Goal: Task Accomplishment & Management: Manage account settings

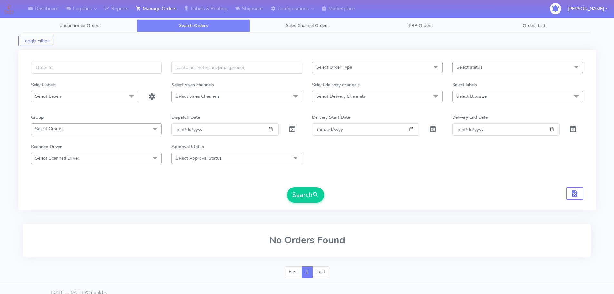
click at [146, 71] on input "text" at bounding box center [96, 68] width 131 height 12
click at [287, 187] on button "Search" at bounding box center [305, 194] width 37 height 15
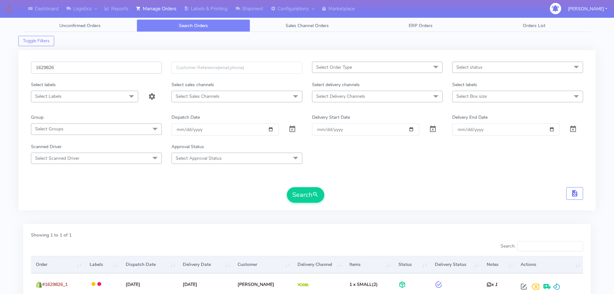
click at [140, 66] on input "1629826" at bounding box center [96, 68] width 131 height 12
paste input "8510"
click at [287, 187] on button "Search" at bounding box center [305, 194] width 37 height 15
click at [138, 72] on input "1628510" at bounding box center [96, 68] width 131 height 12
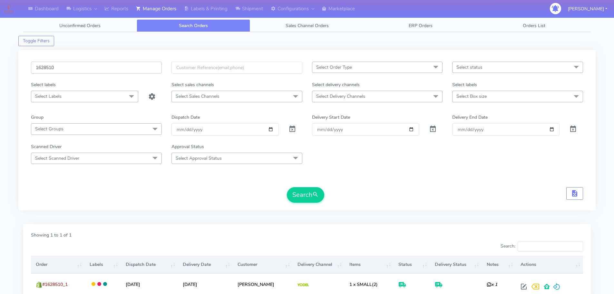
click at [138, 72] on input "1628510" at bounding box center [96, 68] width 131 height 12
paste input "979"
type input "1629790"
click at [287, 187] on button "Search" at bounding box center [305, 194] width 37 height 15
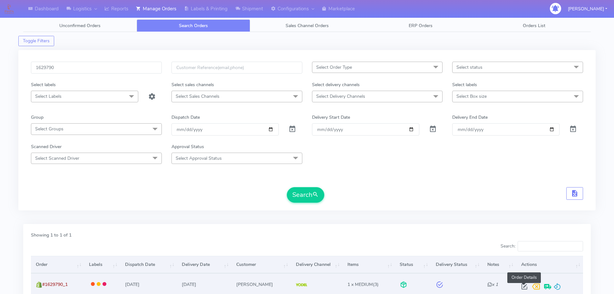
click at [525, 287] on span at bounding box center [524, 287] width 12 height 6
select select "5"
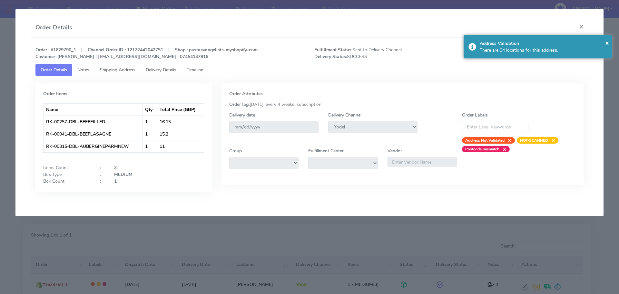
click at [190, 71] on span "Timeline" at bounding box center [195, 70] width 16 height 6
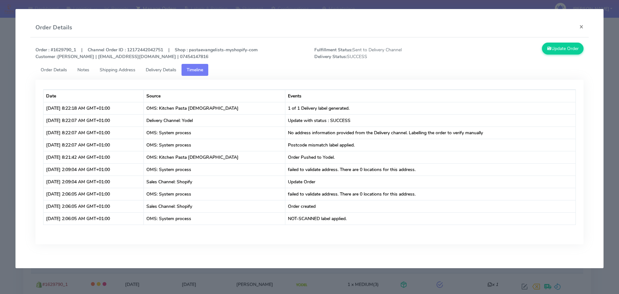
click at [50, 69] on span "Order Details" at bounding box center [54, 70] width 26 height 6
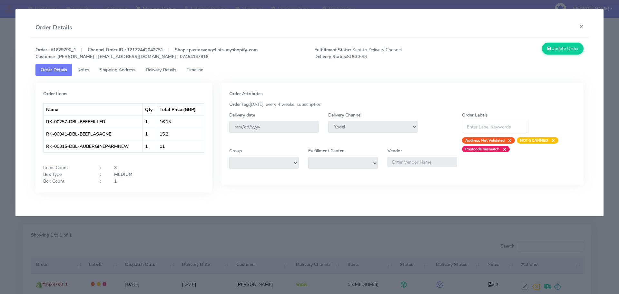
click at [0, 39] on modal-container "Order Details × Order : #1629790_1 | Channel Order ID : 12172442042751 | Shop :…" at bounding box center [309, 147] width 619 height 294
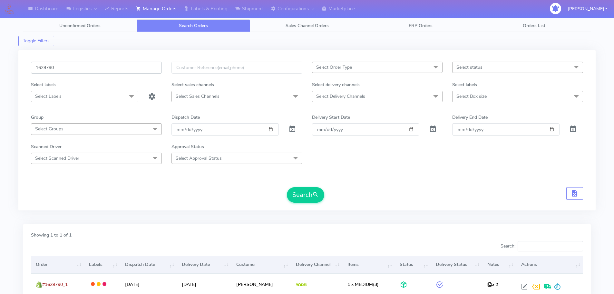
click at [133, 68] on input "1629790" at bounding box center [96, 68] width 131 height 12
paste input "1"
type input "1629190"
click at [287, 187] on button "Search" at bounding box center [305, 194] width 37 height 15
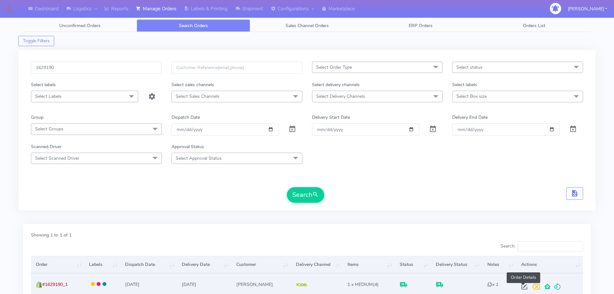
click at [521, 287] on span at bounding box center [524, 287] width 12 height 6
select select "5"
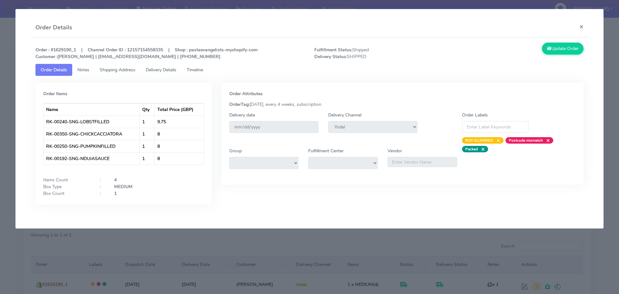
click at [168, 69] on span "Delivery Details" at bounding box center [161, 70] width 31 height 6
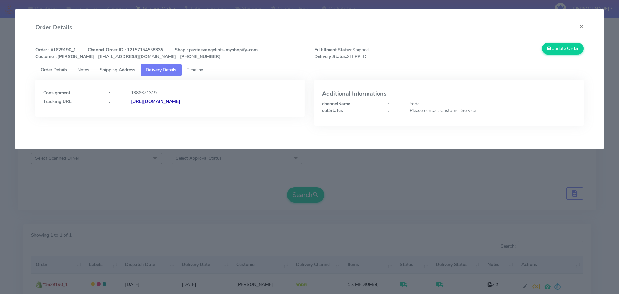
drag, startPoint x: 265, startPoint y: 108, endPoint x: 201, endPoint y: 110, distance: 64.2
click at [201, 110] on div "Consignment : 1386671319 Tracking URL : [URL][DOMAIN_NAME]" at bounding box center [169, 98] width 269 height 37
copy strong "JJD0002249960905006"
click at [114, 166] on modal-container "Order Details × Order : #1629190_1 | Channel Order ID : 12157154558335 | Shop :…" at bounding box center [309, 147] width 619 height 294
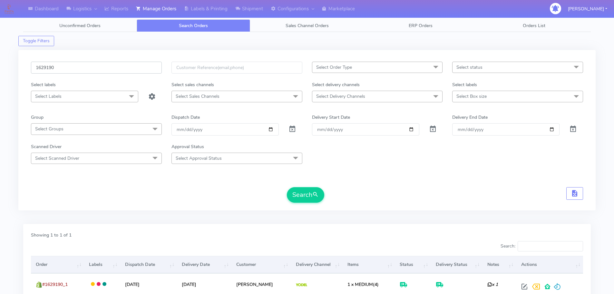
click at [138, 69] on input "1629190" at bounding box center [96, 68] width 131 height 12
paste input "4547"
click at [287, 187] on button "Search" at bounding box center [305, 194] width 37 height 15
click at [124, 66] on input "1624547" at bounding box center [96, 68] width 131 height 12
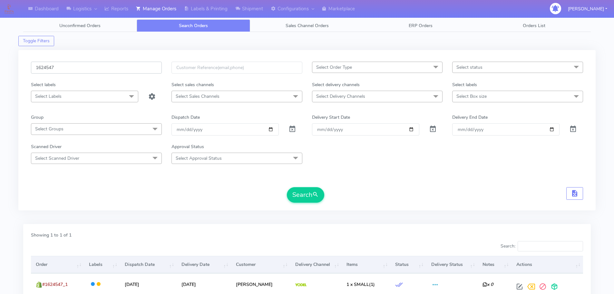
click at [124, 66] on input "1624547" at bounding box center [96, 68] width 131 height 12
paste input "30061"
type input "1630061"
click at [287, 187] on button "Search" at bounding box center [305, 194] width 37 height 15
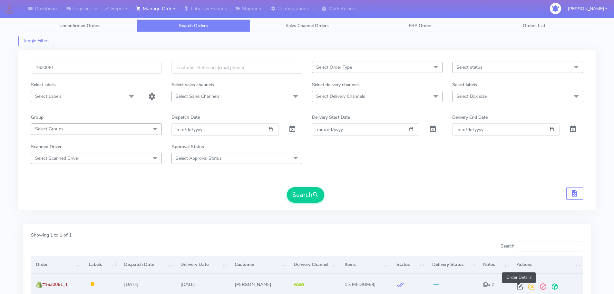
click at [519, 284] on span at bounding box center [520, 287] width 12 height 6
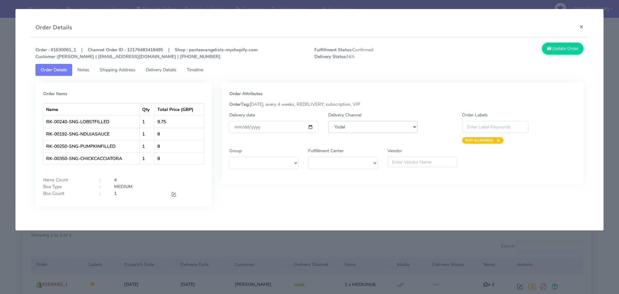
click at [383, 125] on select "DHL OnFleet Royal Mail DPD Yodel MaxOptra Amazon Collection" at bounding box center [372, 127] width 89 height 12
select select "3"
click at [328, 121] on select "DHL OnFleet Royal Mail DPD Yodel MaxOptra Amazon Collection" at bounding box center [372, 127] width 89 height 12
click at [544, 48] on button "Update Order" at bounding box center [563, 49] width 42 height 12
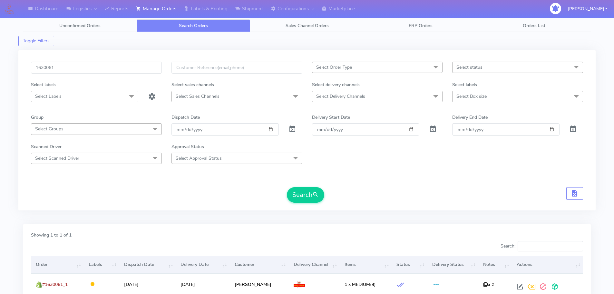
click at [479, 187] on div "Search" at bounding box center [307, 194] width 552 height 15
